Goal: Register for event/course: Sign up to attend an event or enroll in a course

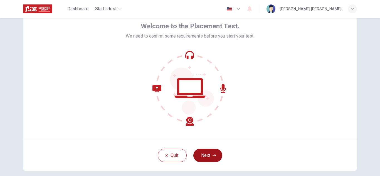
scroll to position [27, 0]
click at [210, 155] on button "Next" at bounding box center [207, 155] width 29 height 13
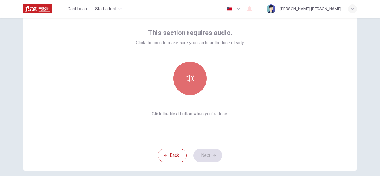
click at [189, 75] on icon "button" at bounding box center [190, 78] width 9 height 9
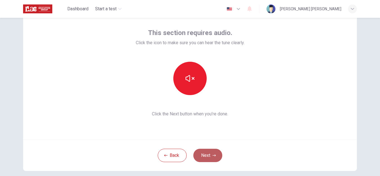
click at [213, 150] on button "Next" at bounding box center [207, 155] width 29 height 13
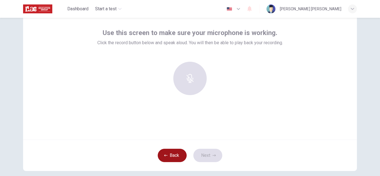
click at [176, 154] on button "Back" at bounding box center [172, 155] width 29 height 13
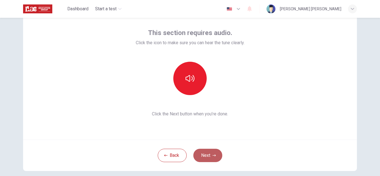
click at [205, 155] on button "Next" at bounding box center [207, 155] width 29 height 13
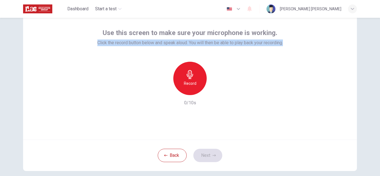
drag, startPoint x: 95, startPoint y: 42, endPoint x: 285, endPoint y: 54, distance: 191.2
click at [285, 54] on div "Use this screen to make sure your microphone is working. Click the record butto…" at bounding box center [190, 73] width 334 height 134
copy span "Click the record button below and speak aloud. You will then be able to play ba…"
click at [186, 73] on icon "button" at bounding box center [190, 74] width 9 height 9
click at [169, 155] on button "Back" at bounding box center [172, 155] width 29 height 13
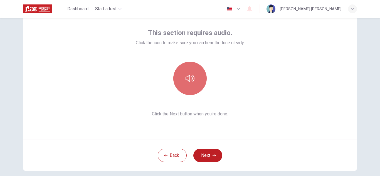
click at [188, 79] on icon "button" at bounding box center [190, 78] width 9 height 9
click at [187, 86] on button "button" at bounding box center [189, 78] width 33 height 33
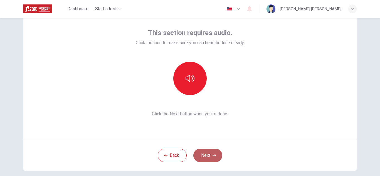
click at [204, 149] on button "Next" at bounding box center [207, 155] width 29 height 13
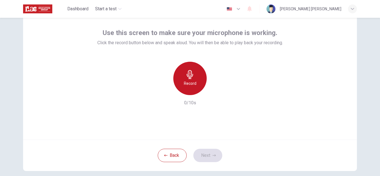
click at [187, 82] on h6 "Record" at bounding box center [190, 83] width 13 height 7
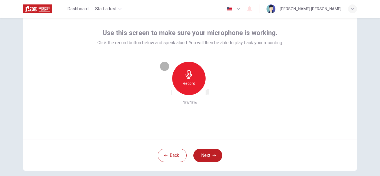
click at [172, 94] on icon "button" at bounding box center [172, 94] width 0 height 0
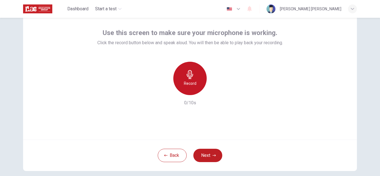
click at [187, 78] on icon "button" at bounding box center [190, 74] width 9 height 9
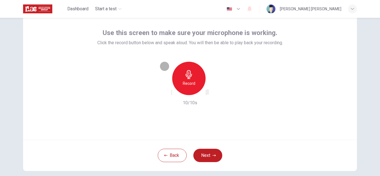
click at [206, 90] on div "button" at bounding box center [206, 92] width 0 height 4
click at [203, 159] on button "Next" at bounding box center [207, 155] width 29 height 13
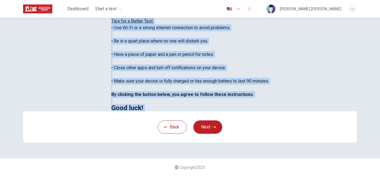
scroll to position [133, 0]
drag, startPoint x: 71, startPoint y: 43, endPoint x: 146, endPoint y: 100, distance: 94.3
click at [146, 100] on div "Disclaimer: You are about to start a Placement Test . Before You Start the Test…" at bounding box center [190, 31] width 158 height 160
copy div "Before You Start the Test: • Once you start, you cannot stop the test. • If you…"
click at [213, 124] on button "Next" at bounding box center [207, 126] width 29 height 13
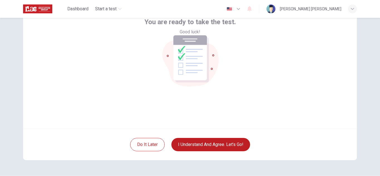
scroll to position [38, 0]
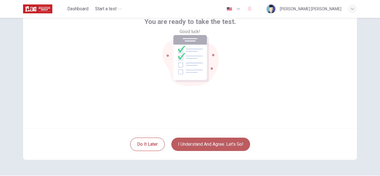
click at [215, 141] on button "I understand and agree. Let’s go!" at bounding box center [210, 144] width 79 height 13
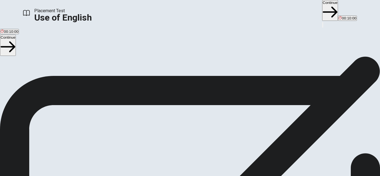
scroll to position [24, 0]
drag, startPoint x: 38, startPoint y: 26, endPoint x: 115, endPoint y: 130, distance: 129.5
click at [115, 130] on div "Use of English Section Directions You will answer 30 questions in total: • 15 g…" at bounding box center [190, 86] width 380 height 107
drag, startPoint x: 38, startPoint y: 45, endPoint x: 77, endPoint y: 59, distance: 41.4
click at [77, 59] on span "You will answer 30 questions in total: • 15 grammar questions • 15 vocabulary q…" at bounding box center [68, 85] width 137 height 105
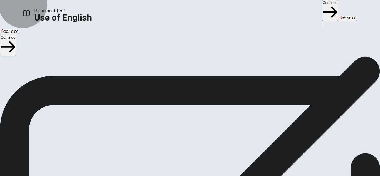
click at [322, 8] on button "Continue" at bounding box center [330, 10] width 16 height 21
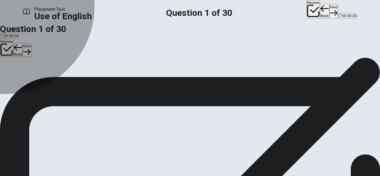
click at [17, 52] on div "A" at bounding box center [9, 50] width 16 height 4
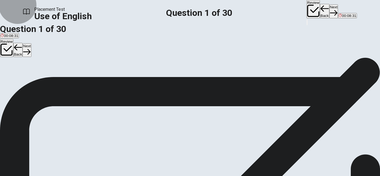
click at [330, 9] on icon "button" at bounding box center [334, 13] width 8 height 8
click at [20, 52] on div "C" at bounding box center [17, 50] width 6 height 4
click at [329, 10] on button "Next" at bounding box center [333, 11] width 9 height 14
click at [34, 56] on span "Have" at bounding box center [29, 54] width 9 height 4
click at [7, 52] on div "A" at bounding box center [4, 50] width 7 height 4
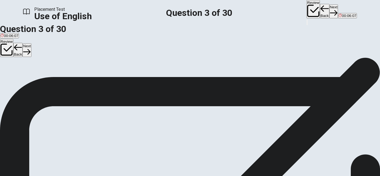
click at [34, 52] on div "D" at bounding box center [29, 50] width 9 height 4
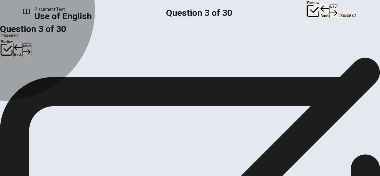
click at [7, 52] on div "A" at bounding box center [4, 50] width 7 height 4
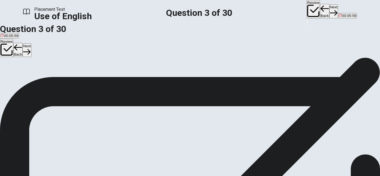
click at [34, 56] on button "D Have" at bounding box center [29, 51] width 10 height 9
click at [329, 14] on button "Next" at bounding box center [333, 11] width 9 height 14
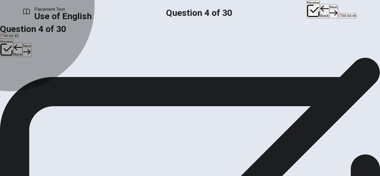
click at [16, 52] on div "B" at bounding box center [13, 50] width 6 height 4
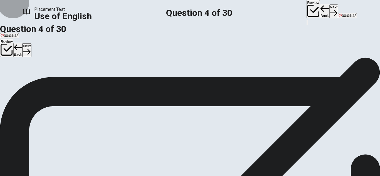
click at [329, 6] on button "Next" at bounding box center [333, 11] width 9 height 14
click at [24, 56] on span "prepare" at bounding box center [17, 54] width 13 height 4
click at [329, 8] on button "Next" at bounding box center [333, 11] width 9 height 14
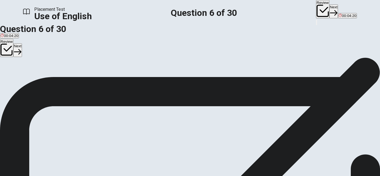
scroll to position [25, 0]
click at [7, 51] on div "A" at bounding box center [4, 49] width 6 height 4
click at [329, 13] on button "Next" at bounding box center [333, 11] width 9 height 14
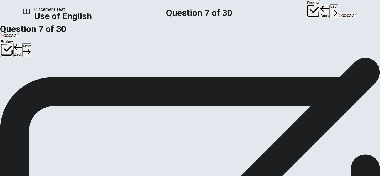
click at [32, 56] on button "C kind" at bounding box center [28, 50] width 8 height 9
click at [329, 5] on button "Next" at bounding box center [333, 11] width 9 height 14
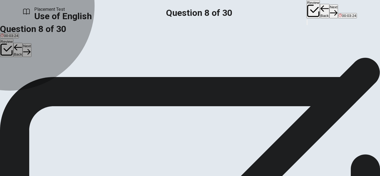
click at [7, 51] on div "A" at bounding box center [4, 49] width 7 height 4
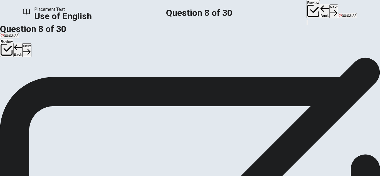
click at [329, 13] on button "Next" at bounding box center [333, 11] width 9 height 14
click at [18, 55] on span "celebrates" at bounding box center [9, 53] width 17 height 4
click at [329, 11] on button "Next" at bounding box center [333, 11] width 9 height 14
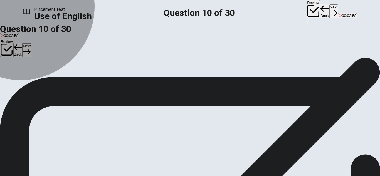
click at [9, 55] on span "didn’t" at bounding box center [5, 53] width 9 height 4
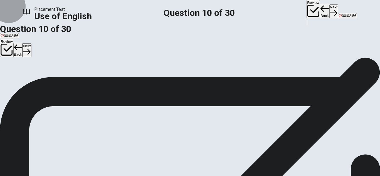
click at [329, 10] on button "Next" at bounding box center [333, 11] width 9 height 14
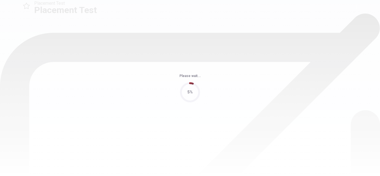
scroll to position [0, 0]
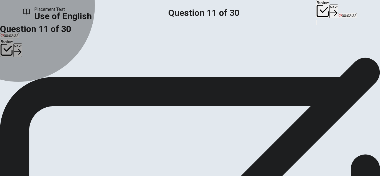
click at [25, 80] on span "was" at bounding box center [22, 78] width 7 height 4
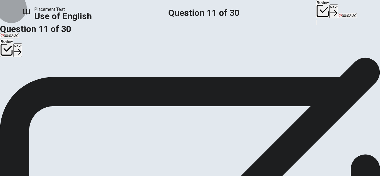
click at [329, 12] on button "Next" at bounding box center [333, 11] width 9 height 14
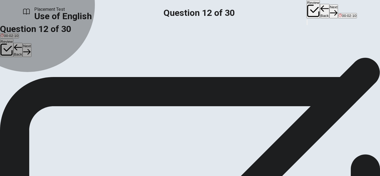
click at [48, 80] on span "be starting" at bounding box center [38, 78] width 17 height 4
click at [29, 80] on span "will start" at bounding box center [22, 78] width 13 height 4
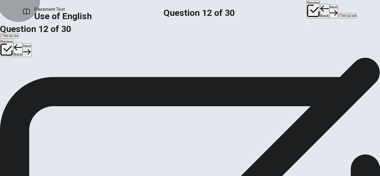
click at [329, 4] on button "Next" at bounding box center [333, 11] width 9 height 14
click at [13, 80] on span "is study" at bounding box center [7, 78] width 13 height 4
click at [87, 80] on span "has studying" at bounding box center [76, 78] width 21 height 4
click at [329, 9] on button "Next" at bounding box center [333, 11] width 9 height 14
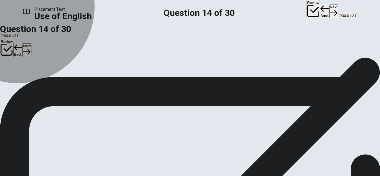
click at [16, 80] on span "buy" at bounding box center [12, 78] width 6 height 4
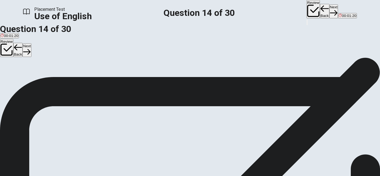
click at [8, 80] on span "buys" at bounding box center [5, 78] width 8 height 4
click at [16, 80] on button "B buy" at bounding box center [12, 75] width 7 height 9
click at [329, 11] on button "Next" at bounding box center [333, 11] width 9 height 14
click at [16, 80] on span "Blue" at bounding box center [12, 78] width 8 height 4
click at [329, 11] on button "Next" at bounding box center [333, 11] width 9 height 14
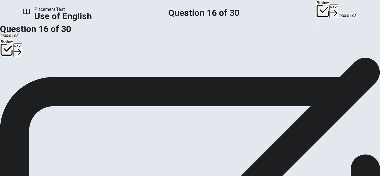
scroll to position [17, 0]
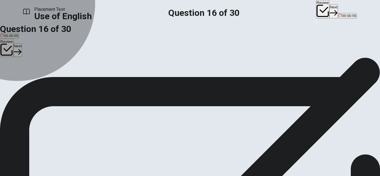
click at [19, 64] on button "C run" at bounding box center [16, 58] width 6 height 9
click at [12, 63] on span "tall" at bounding box center [10, 61] width 5 height 4
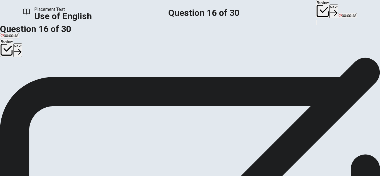
click at [329, 6] on button "Next" at bounding box center [333, 11] width 9 height 14
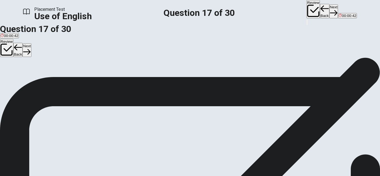
click at [18, 63] on span "phone" at bounding box center [13, 61] width 10 height 4
click at [329, 6] on button "Next" at bounding box center [333, 11] width 9 height 14
click at [20, 63] on span "glass" at bounding box center [16, 61] width 9 height 4
click at [329, 12] on button "Next" at bounding box center [333, 11] width 9 height 14
click at [37, 63] on span "toothbrush" at bounding box center [28, 61] width 18 height 4
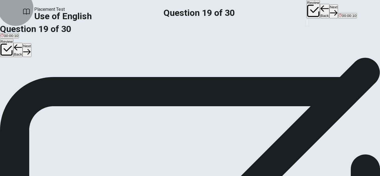
click at [329, 12] on button "Next" at bounding box center [333, 11] width 9 height 14
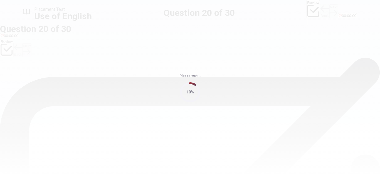
scroll to position [0, 0]
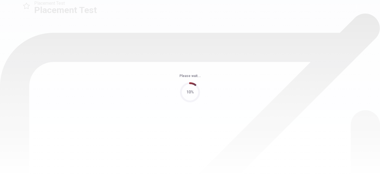
click at [188, 126] on div "Please wait... 10%" at bounding box center [190, 88] width 380 height 176
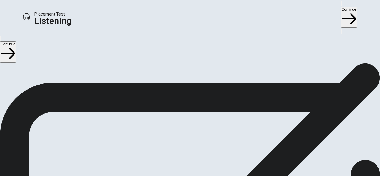
scroll to position [18, 0]
click at [341, 9] on button "Continue" at bounding box center [349, 17] width 16 height 21
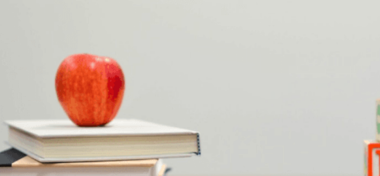
scroll to position [151, 0]
click at [34, 107] on div "B" at bounding box center [26, 109] width 16 height 4
click at [140, 154] on div "D" at bounding box center [121, 156] width 39 height 4
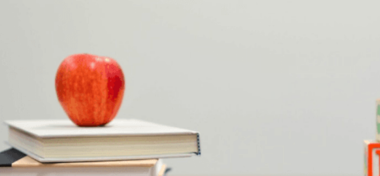
click at [36, 88] on div "D" at bounding box center [32, 86] width 7 height 4
click at [27, 130] on div "A" at bounding box center [14, 132] width 27 height 4
click at [21, 118] on div "A" at bounding box center [11, 120] width 20 height 4
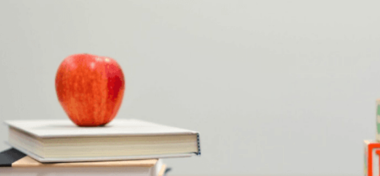
scroll to position [458, 0]
click at [341, 11] on button "Continue" at bounding box center [349, 17] width 16 height 21
click at [280, 176] on div at bounding box center [190, 176] width 380 height 0
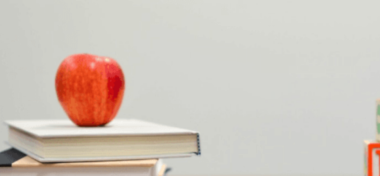
scroll to position [0, 0]
click at [341, 8] on button "Continue" at bounding box center [349, 17] width 16 height 21
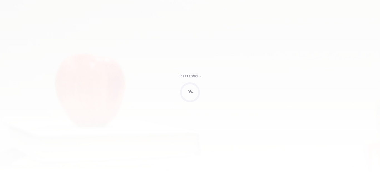
type input "68"
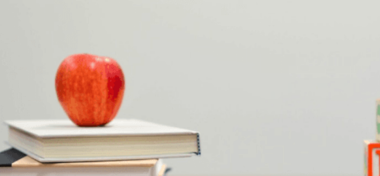
scroll to position [421, 0]
type input "17"
type input "0.5"
click at [275, 15] on span at bounding box center [275, 15] width 0 height 0
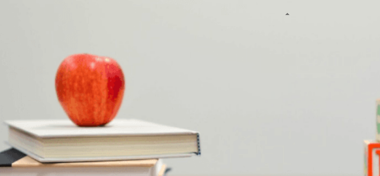
click at [342, 5] on icon "button" at bounding box center [342, 5] width 0 height 0
type input "25"
type input "0.6"
click at [275, 15] on span at bounding box center [275, 15] width 0 height 0
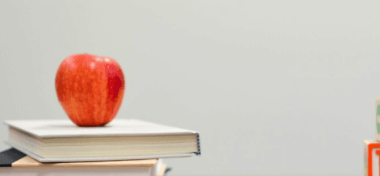
click at [29, 154] on div "A" at bounding box center [15, 156] width 28 height 4
click at [39, 107] on div "B" at bounding box center [30, 109] width 16 height 4
click at [69, 106] on div "B" at bounding box center [48, 108] width 42 height 4
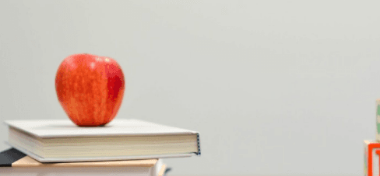
scroll to position [228, 0]
click at [173, 63] on div "D" at bounding box center [177, 61] width 72 height 4
click at [31, 83] on div "B" at bounding box center [24, 81] width 13 height 4
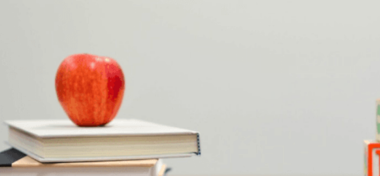
click at [341, 11] on button "Continue" at bounding box center [349, 17] width 16 height 21
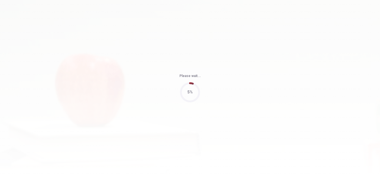
type input "61"
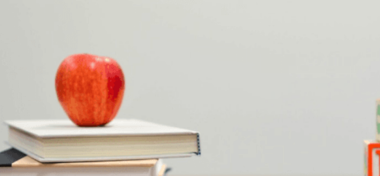
scroll to position [179, 0]
click at [341, 6] on button "button" at bounding box center [341, 3] width 1 height 5
type input "11"
type input "0.2"
click at [275, 15] on span at bounding box center [275, 15] width 0 height 0
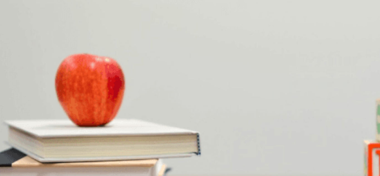
scroll to position [0, 0]
click at [342, 5] on icon "button" at bounding box center [342, 5] width 0 height 0
type input "23"
type input "0.4"
click at [275, 15] on span at bounding box center [275, 15] width 0 height 0
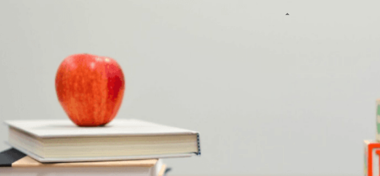
click at [341, 6] on button "button" at bounding box center [341, 3] width 1 height 5
type input "28"
type input "0.5"
click at [275, 15] on span at bounding box center [275, 15] width 0 height 0
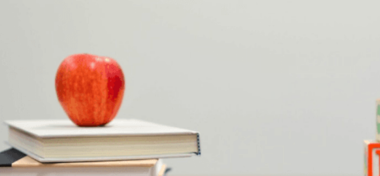
click at [24, 36] on div "B" at bounding box center [18, 34] width 10 height 4
click at [89, 106] on div "D" at bounding box center [77, 104] width 24 height 4
click at [13, 130] on button "A A cabin" at bounding box center [6, 134] width 13 height 9
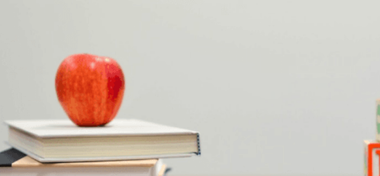
scroll to position [426, 0]
click at [61, 158] on span "[DATE] night" at bounding box center [51, 160] width 21 height 4
click at [23, 88] on span "Get groceries" at bounding box center [12, 90] width 22 height 4
click at [341, 9] on button "Continue" at bounding box center [349, 17] width 16 height 21
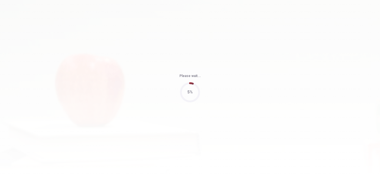
type input "65"
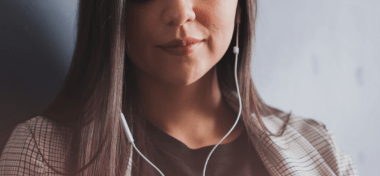
scroll to position [124, 0]
click at [341, 8] on button "Continue" at bounding box center [349, 17] width 16 height 21
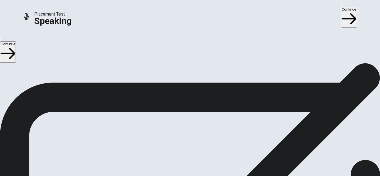
scroll to position [64, 0]
click at [193, 96] on icon at bounding box center [189, 100] width 6 height 8
click at [196, 93] on icon at bounding box center [189, 99] width 13 height 13
click at [202, 116] on button "Record Again" at bounding box center [189, 123] width 23 height 27
click at [200, 94] on div "Stop Recording" at bounding box center [190, 129] width 20 height 71
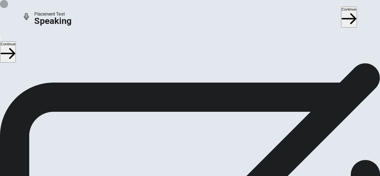
click at [182, 115] on icon "Record Again" at bounding box center [182, 115] width 0 height 0
click at [184, 113] on button "Play Audio" at bounding box center [183, 113] width 1 height 5
type input "0.6"
click at [275, 15] on span at bounding box center [275, 15] width 0 height 0
click at [341, 8] on button "Continue" at bounding box center [349, 17] width 16 height 21
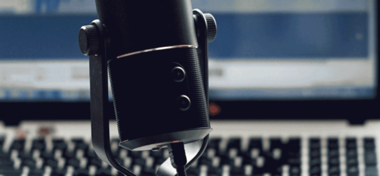
scroll to position [31, 0]
click at [341, 11] on button "Continue" at bounding box center [349, 17] width 16 height 21
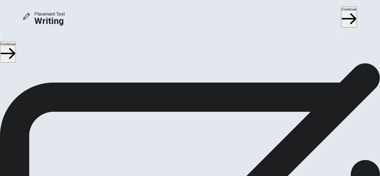
scroll to position [18, 0]
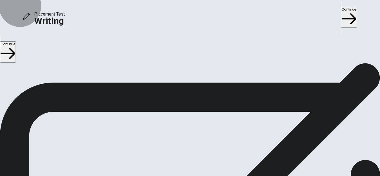
click at [341, 10] on button "Continue" at bounding box center [349, 17] width 16 height 21
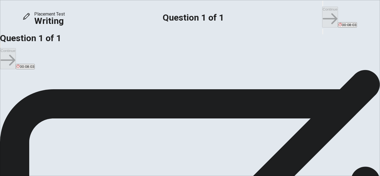
scroll to position [0, 0]
type textarea "I want to wake up [PERSON_NAME] will go to bed [PERSON_NAME] and use an alarm a…"
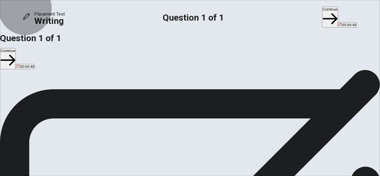
click at [322, 12] on button "Continue" at bounding box center [330, 17] width 16 height 21
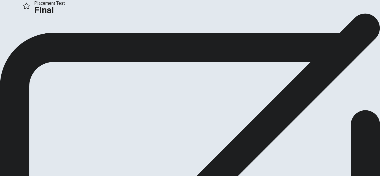
scroll to position [16, 0]
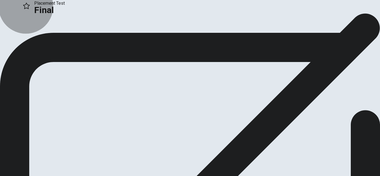
click at [23, 25] on button "Continue" at bounding box center [11, 22] width 23 height 8
